Goal: Navigation & Orientation: Find specific page/section

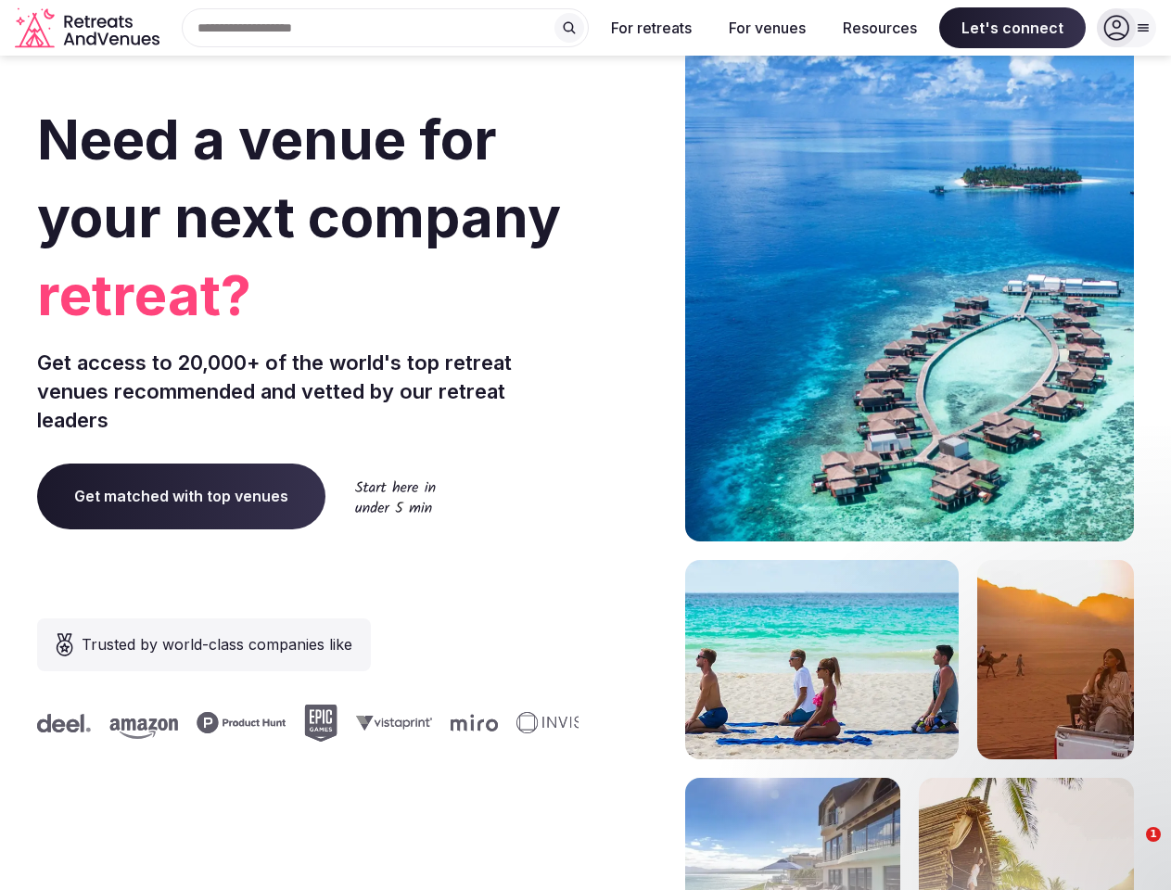
click at [585, 445] on div "Need a venue for your next company retreat? Get access to 20,000+ of the world'…" at bounding box center [585, 554] width 1096 height 1117
click at [386, 28] on div "Search Popular Destinations [GEOGRAPHIC_DATA], [GEOGRAPHIC_DATA] [GEOGRAPHIC_DA…" at bounding box center [378, 27] width 422 height 39
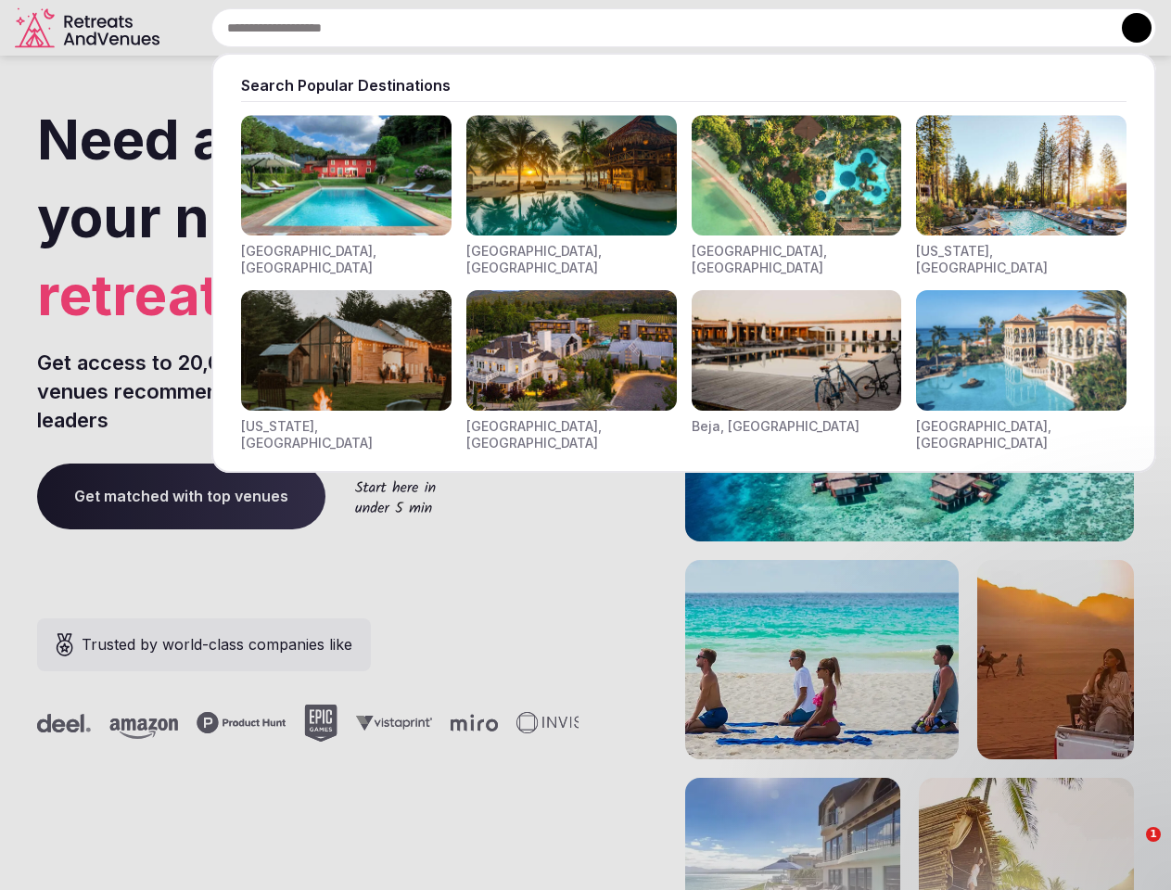
click at [569, 28] on input "text" at bounding box center [683, 27] width 944 height 39
click at [652, 28] on input "text" at bounding box center [683, 27] width 944 height 39
click at [766, 28] on input "text" at bounding box center [683, 27] width 944 height 39
click at [880, 28] on input "text" at bounding box center [683, 27] width 944 height 39
click at [1012, 28] on input "text" at bounding box center [683, 27] width 944 height 39
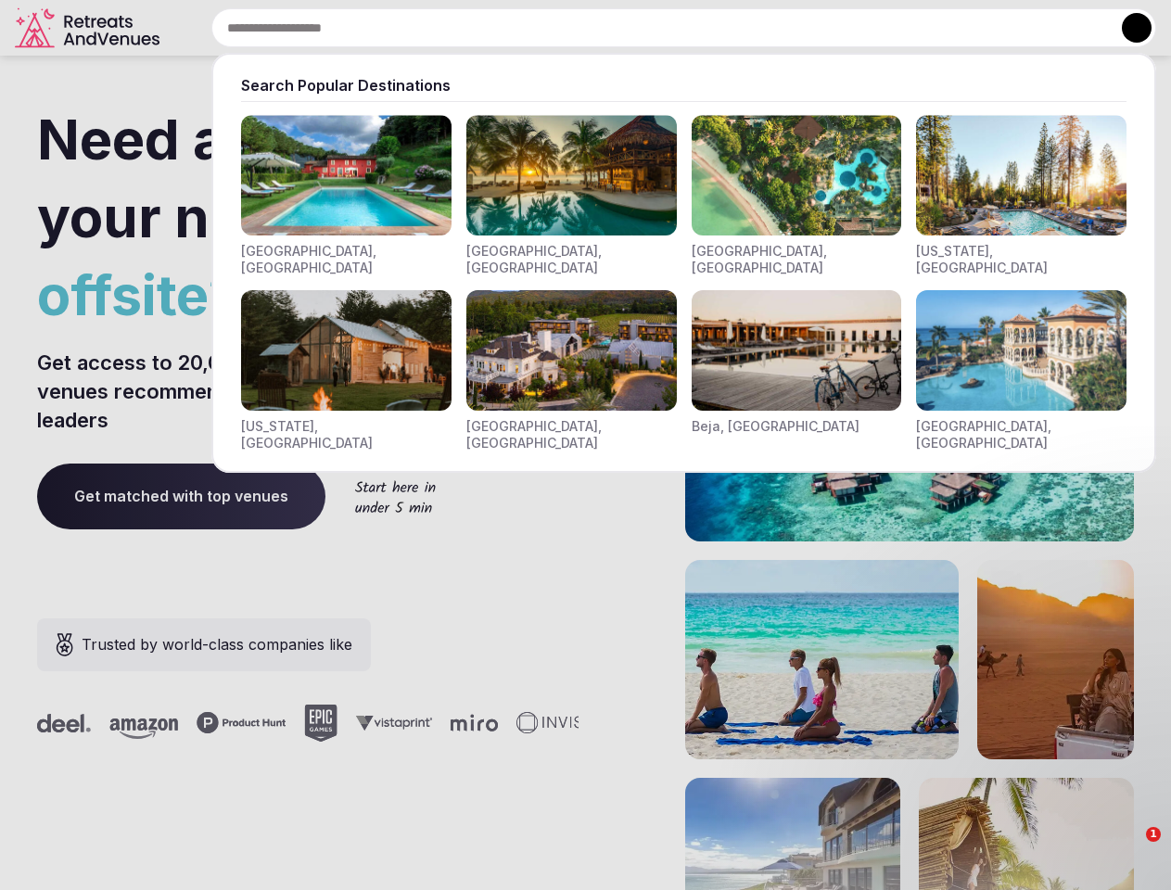
click at [1126, 28] on button at bounding box center [1136, 28] width 30 height 30
click at [1146, 608] on section "Need a venue for your next company offsite? Get access to 20,000+ of the world'…" at bounding box center [585, 554] width 1171 height 1117
